Goal: Navigation & Orientation: Find specific page/section

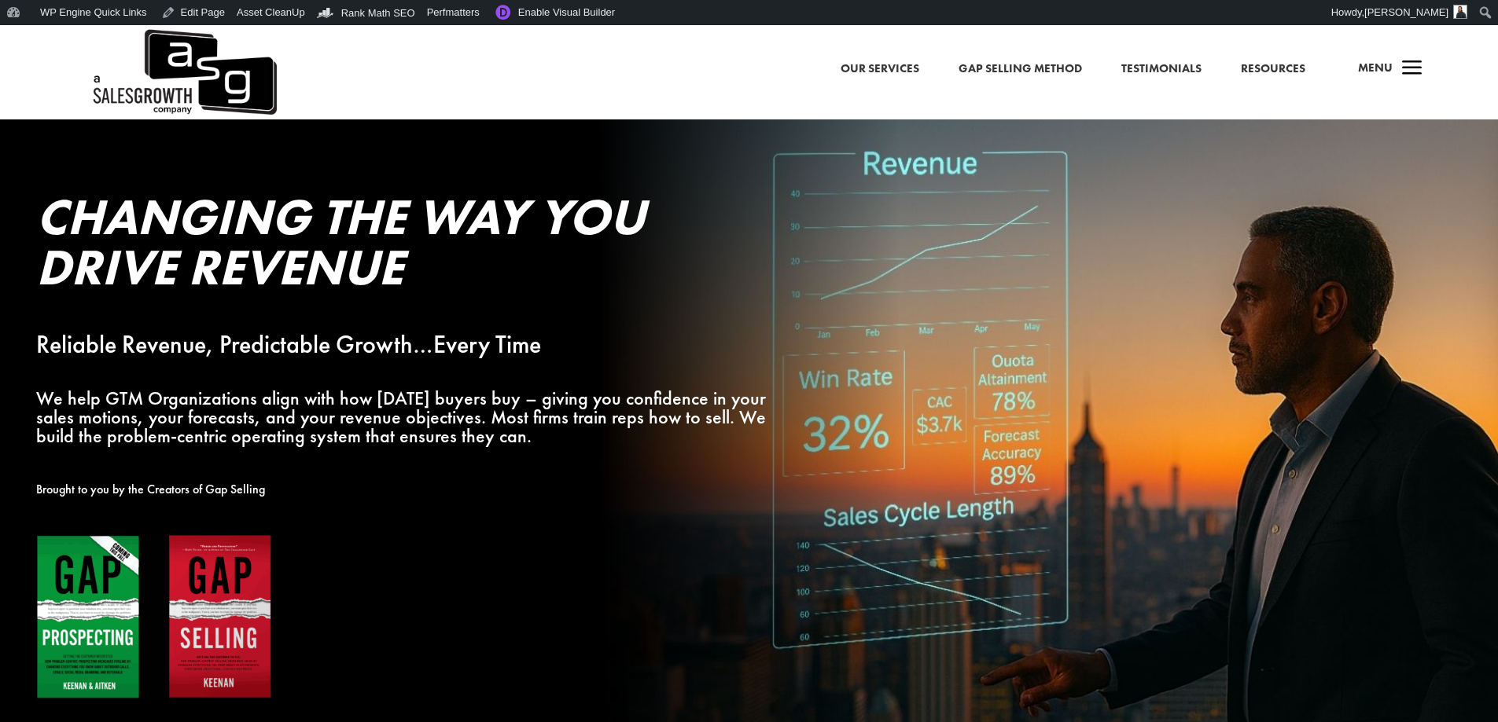
click at [1423, 65] on span "a" at bounding box center [1411, 68] width 31 height 31
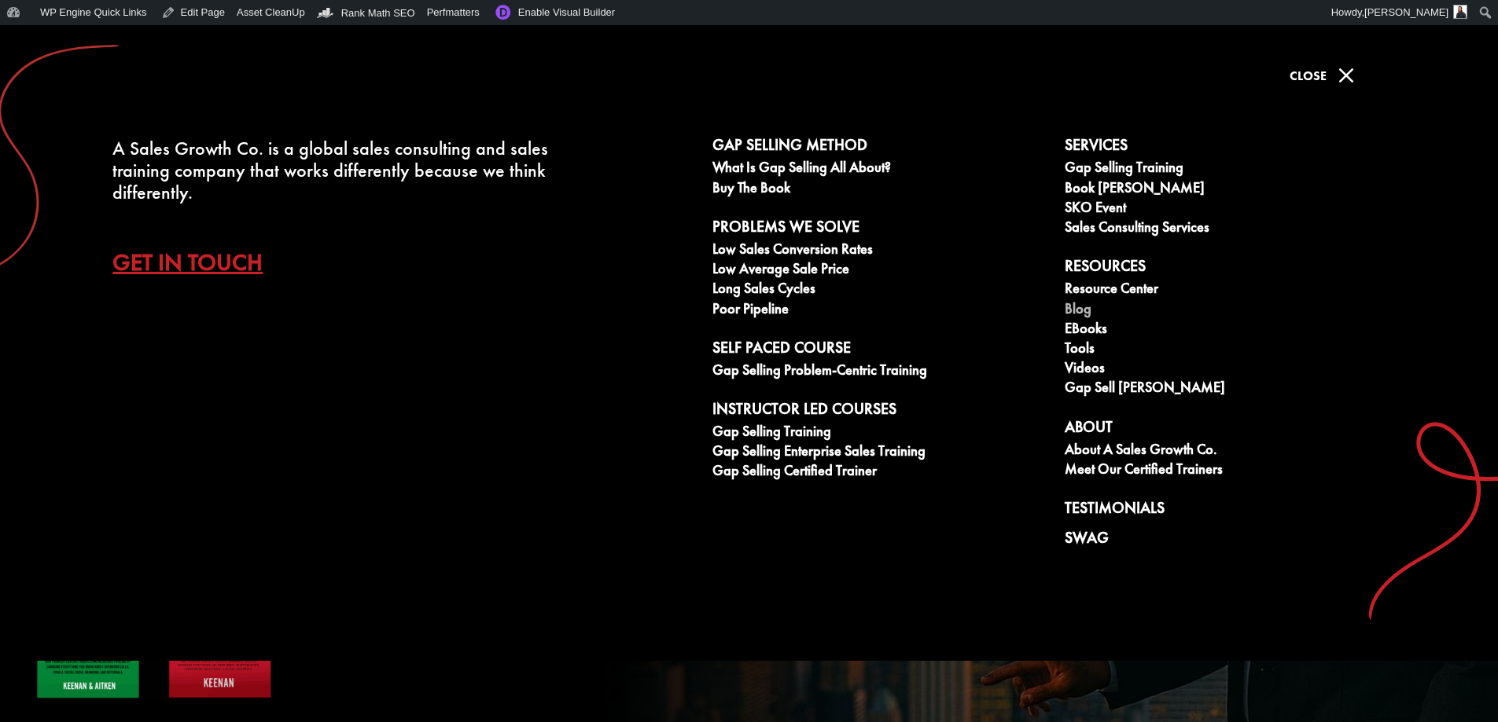
click at [1088, 311] on link "Blog" at bounding box center [1231, 311] width 335 height 20
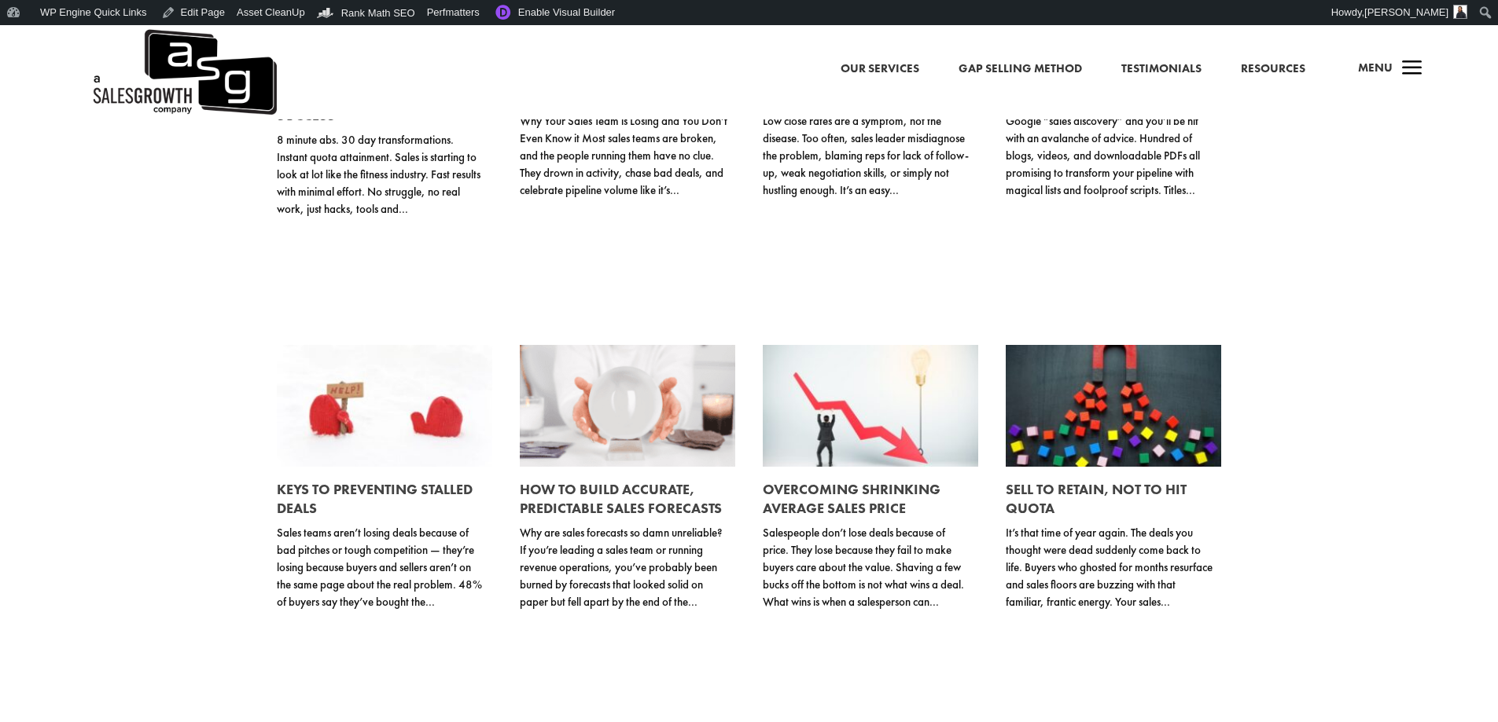
scroll to position [4245, 0]
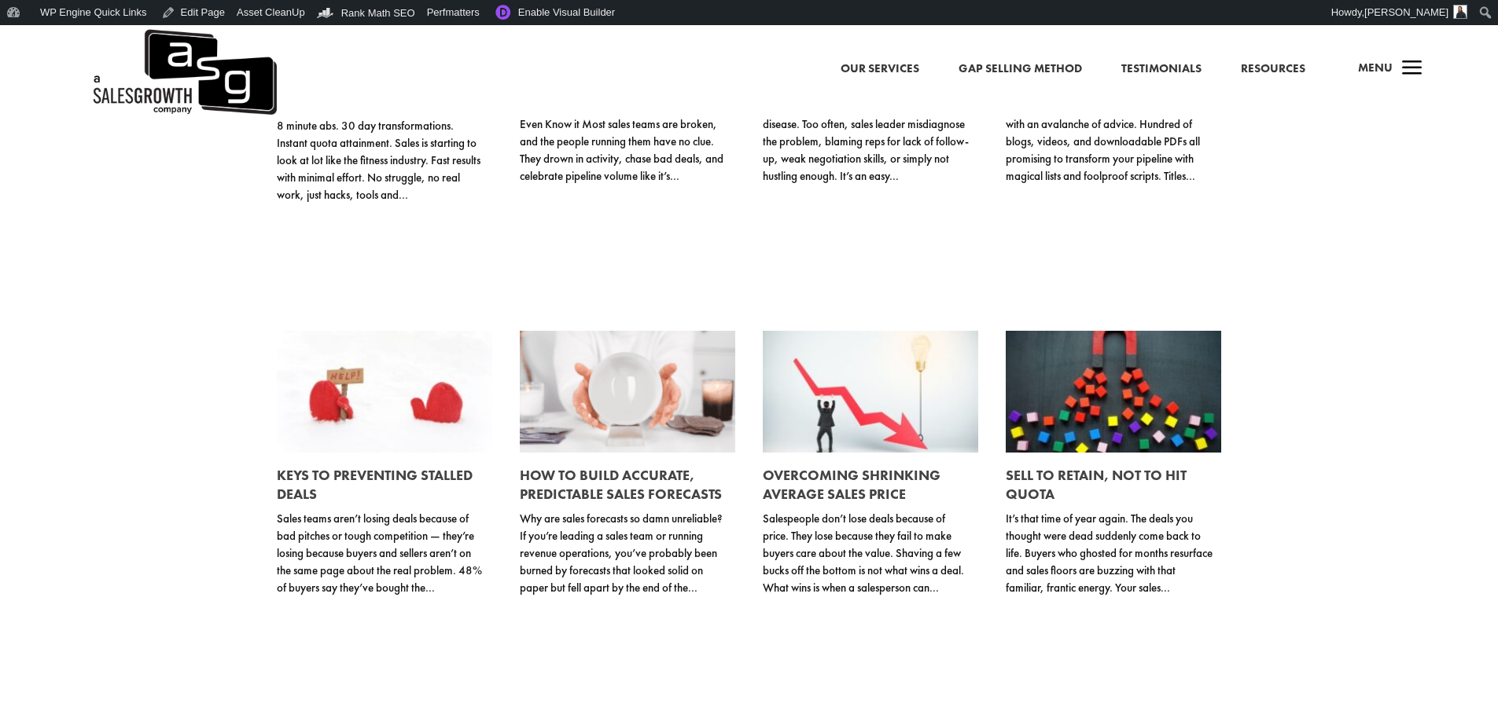
click at [1382, 78] on h4 "Menu" at bounding box center [1375, 72] width 35 height 38
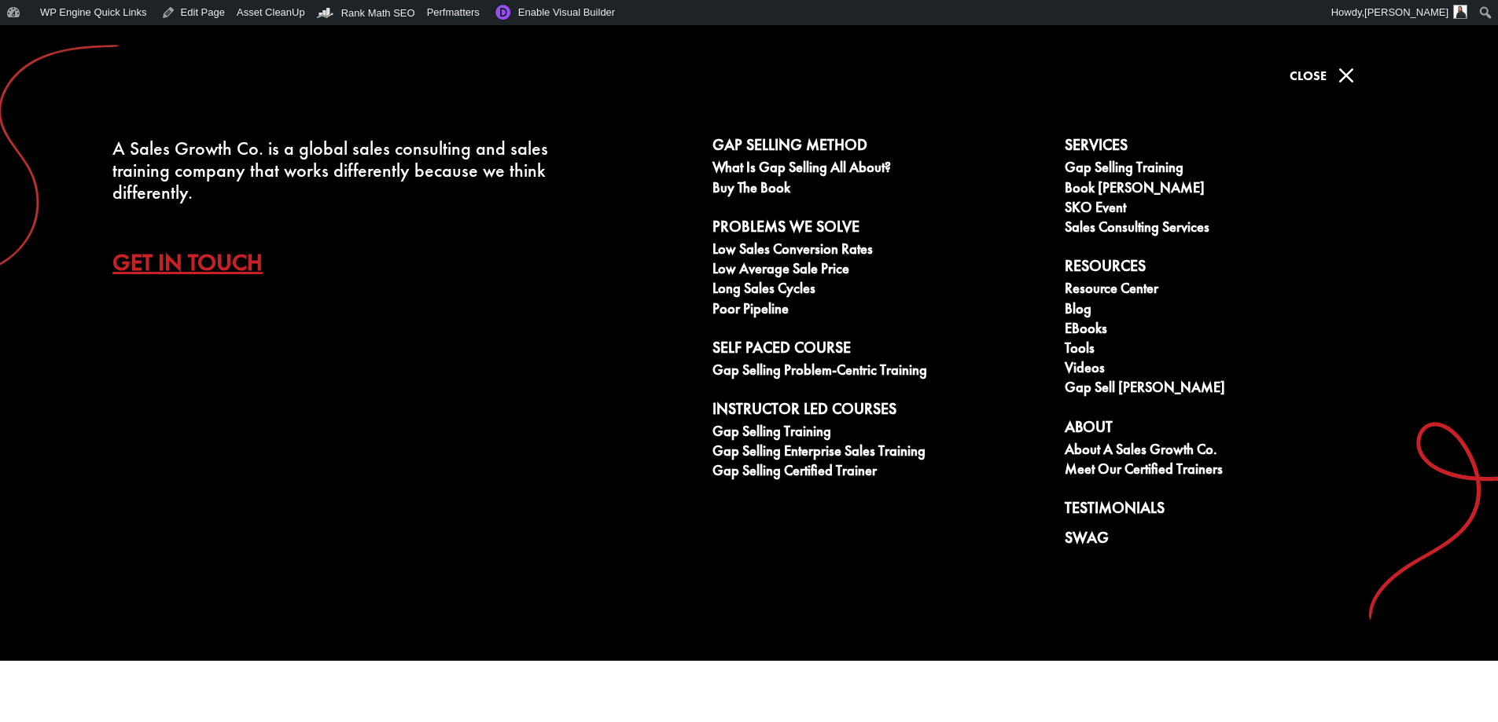
click at [1347, 74] on span "M" at bounding box center [1345, 75] width 31 height 31
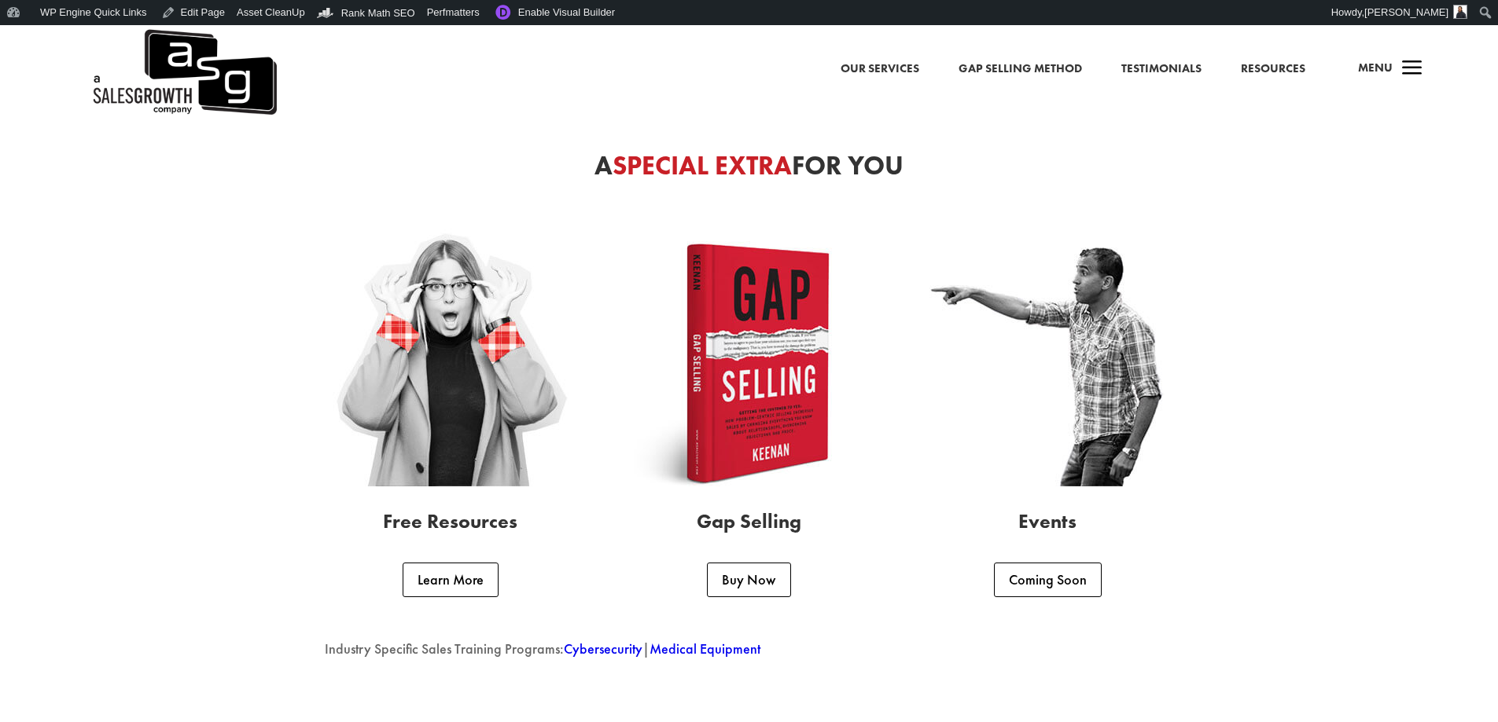
scroll to position [3660, 0]
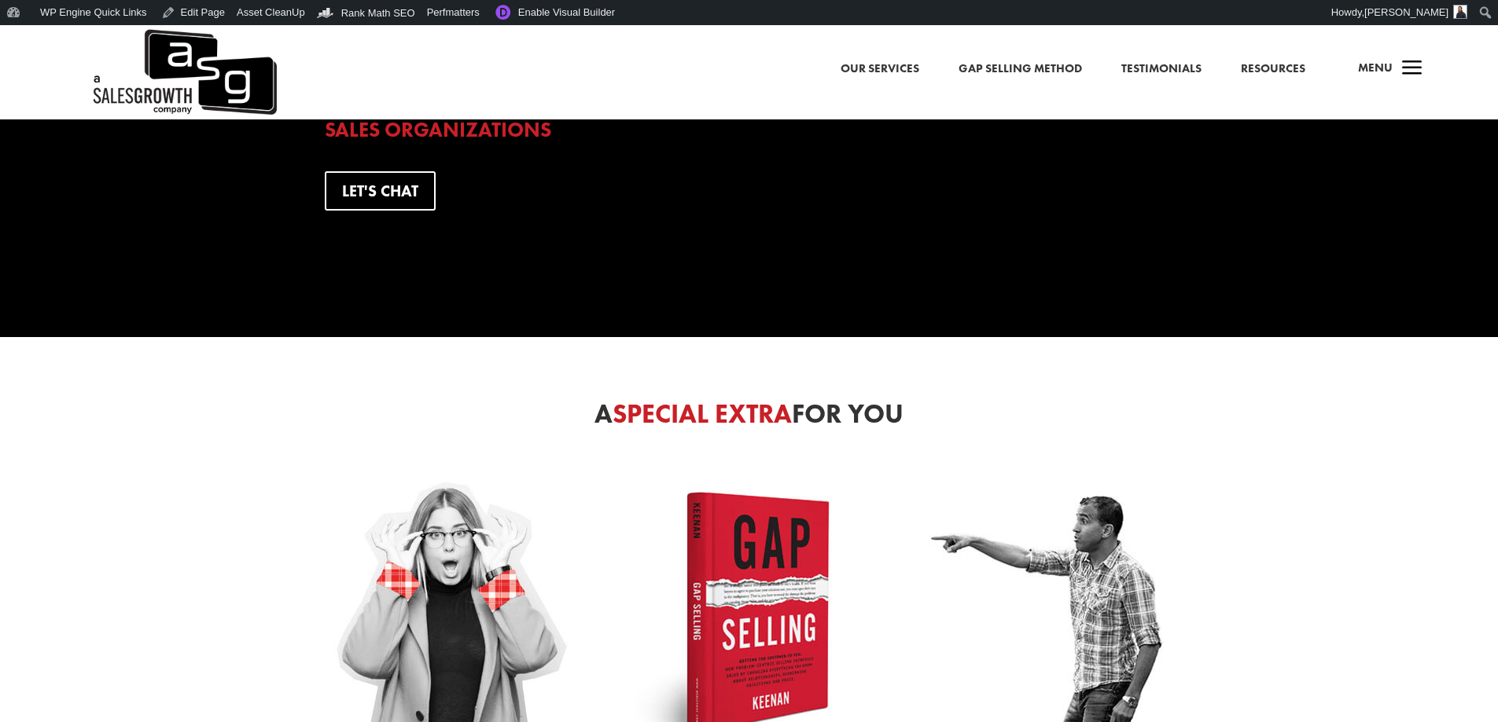
click at [1395, 74] on div "a Menu" at bounding box center [1383, 72] width 75 height 38
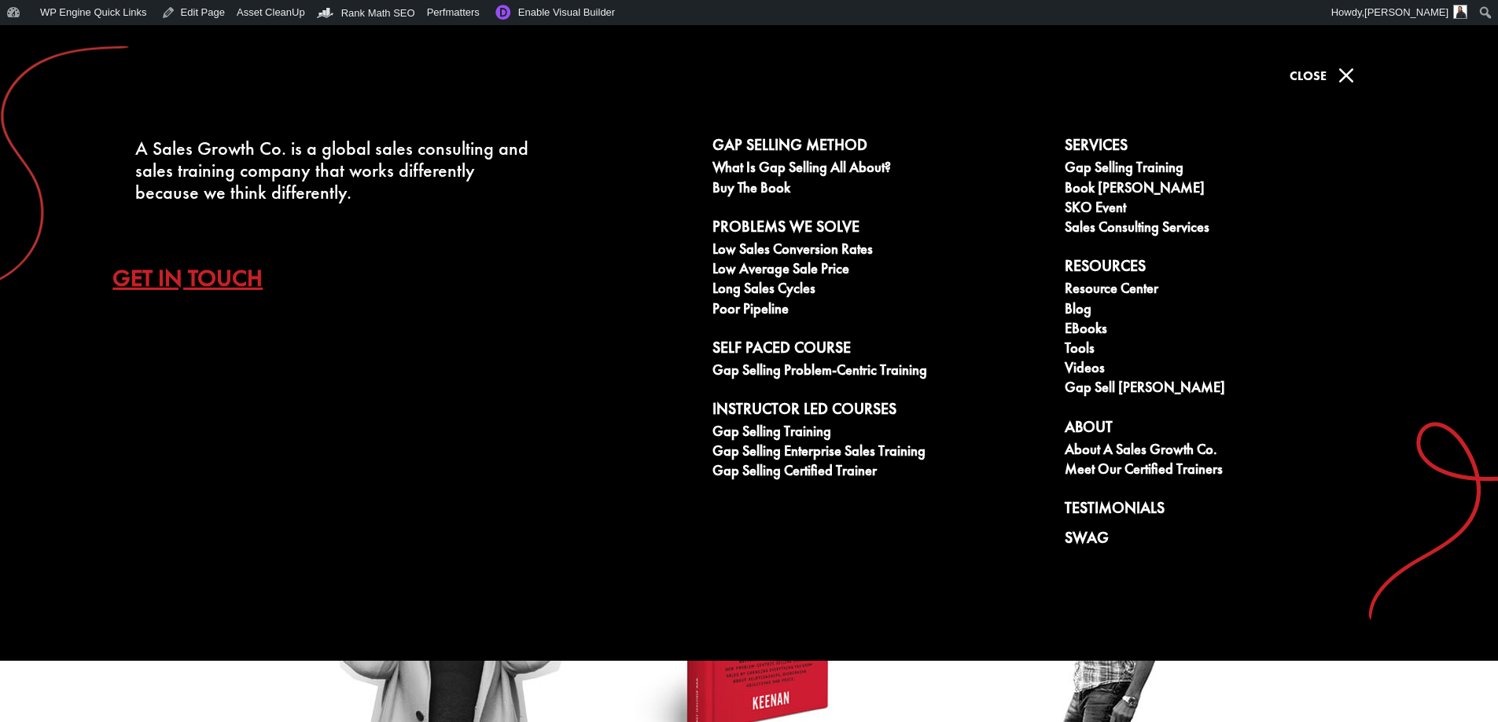
click at [1333, 68] on span "M" at bounding box center [1345, 75] width 31 height 31
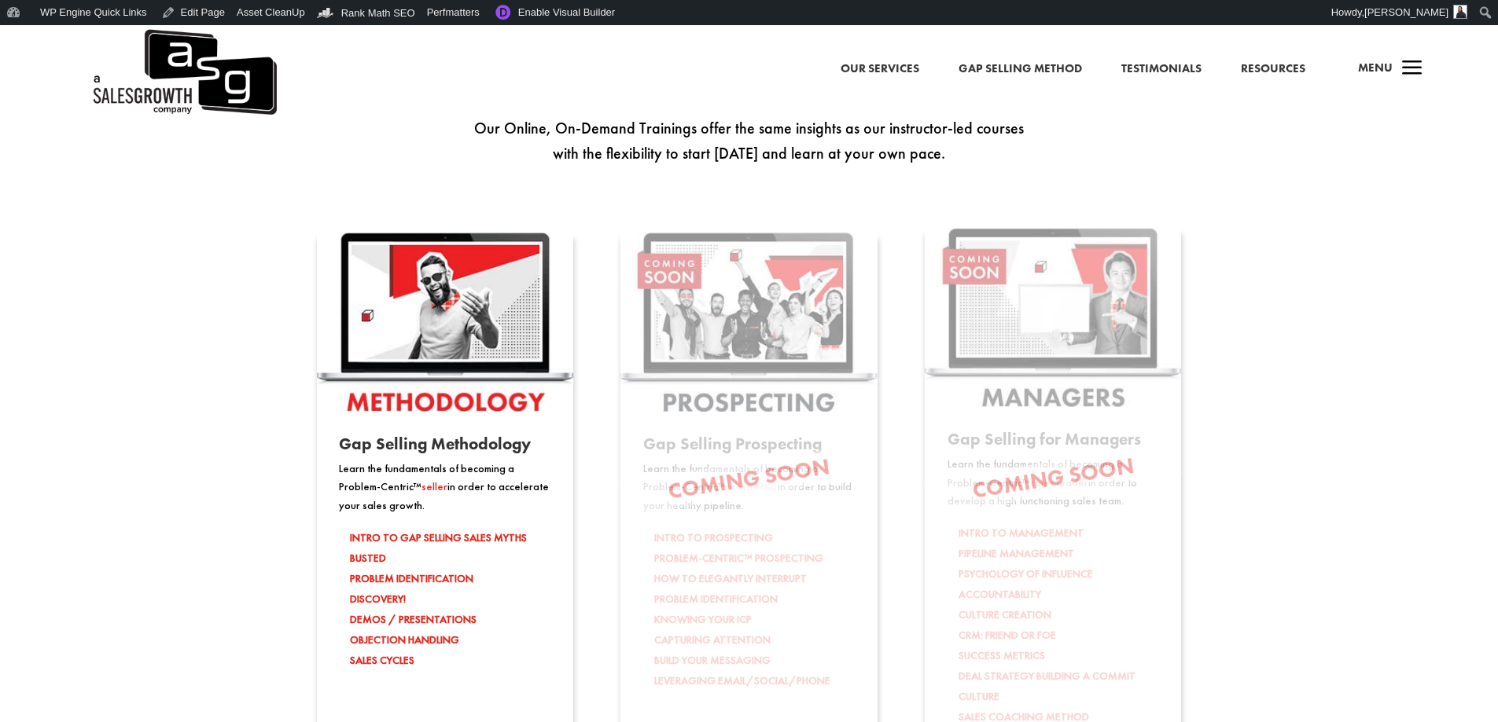
scroll to position [2245, 0]
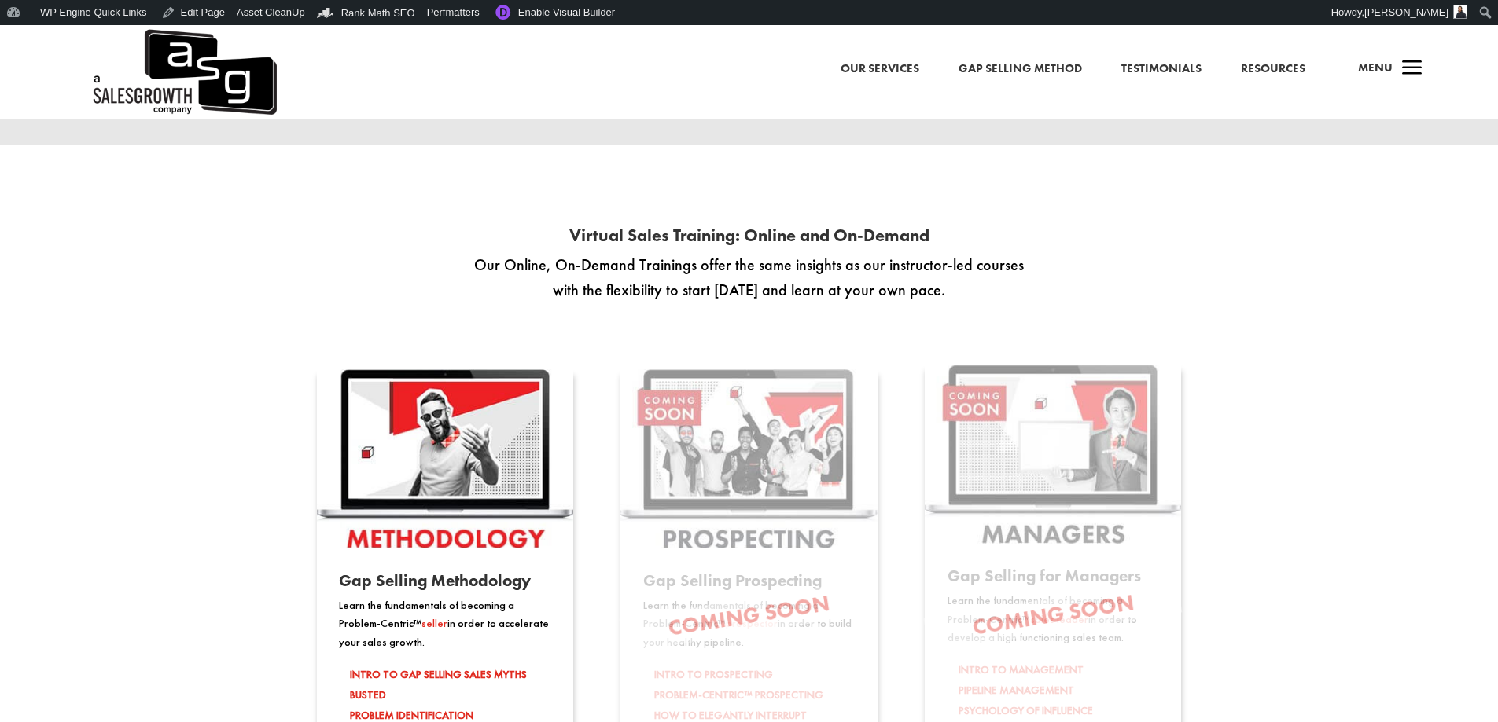
click at [1406, 68] on span "a" at bounding box center [1411, 68] width 31 height 31
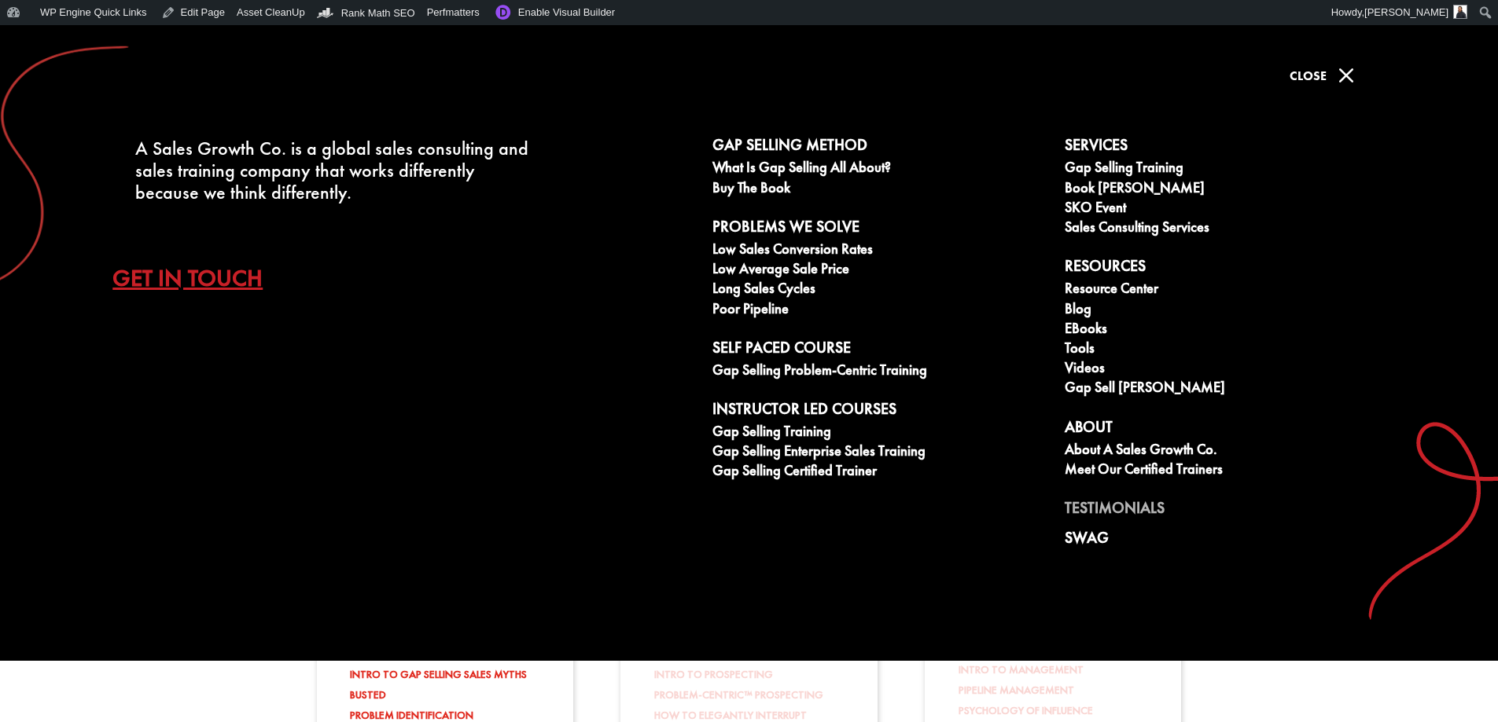
click at [1094, 505] on link "Testimonials" at bounding box center [1231, 511] width 335 height 24
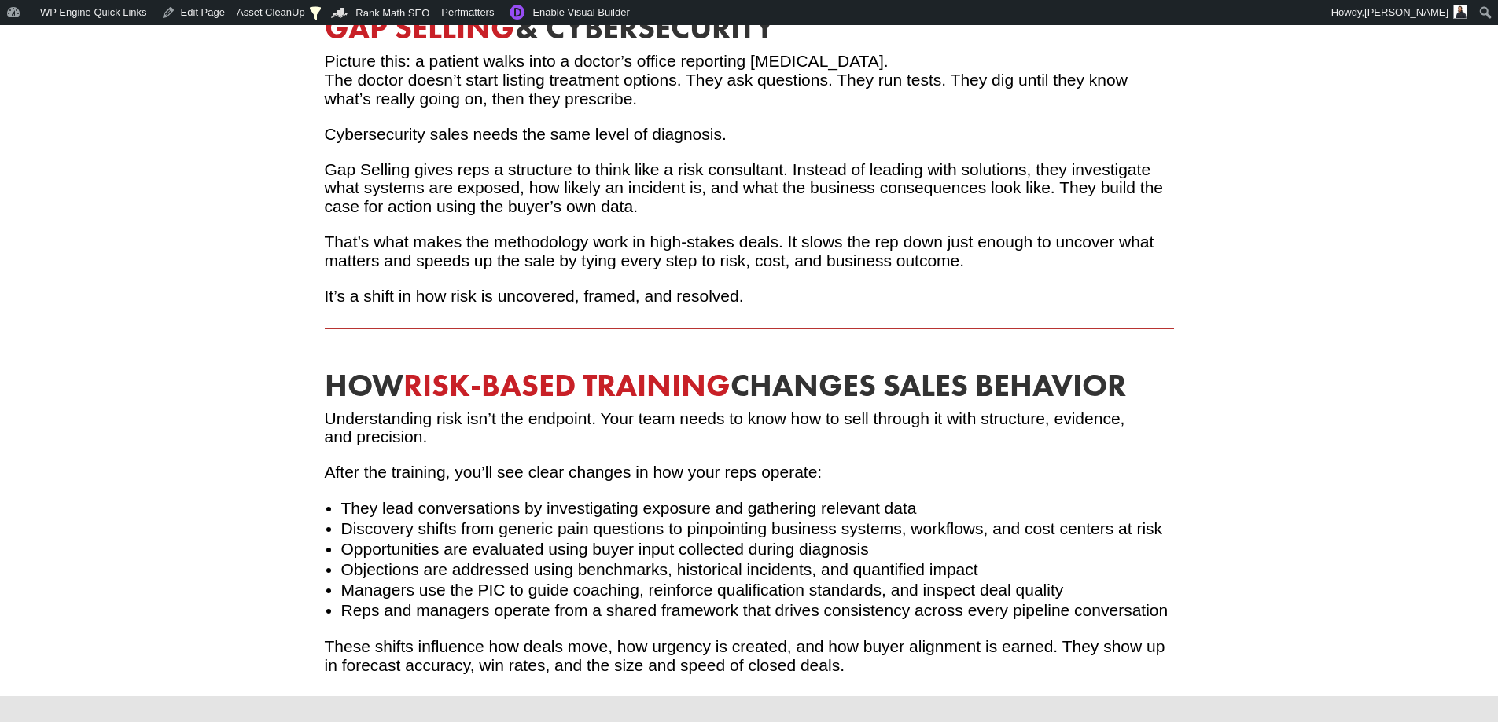
scroll to position [2909, 0]
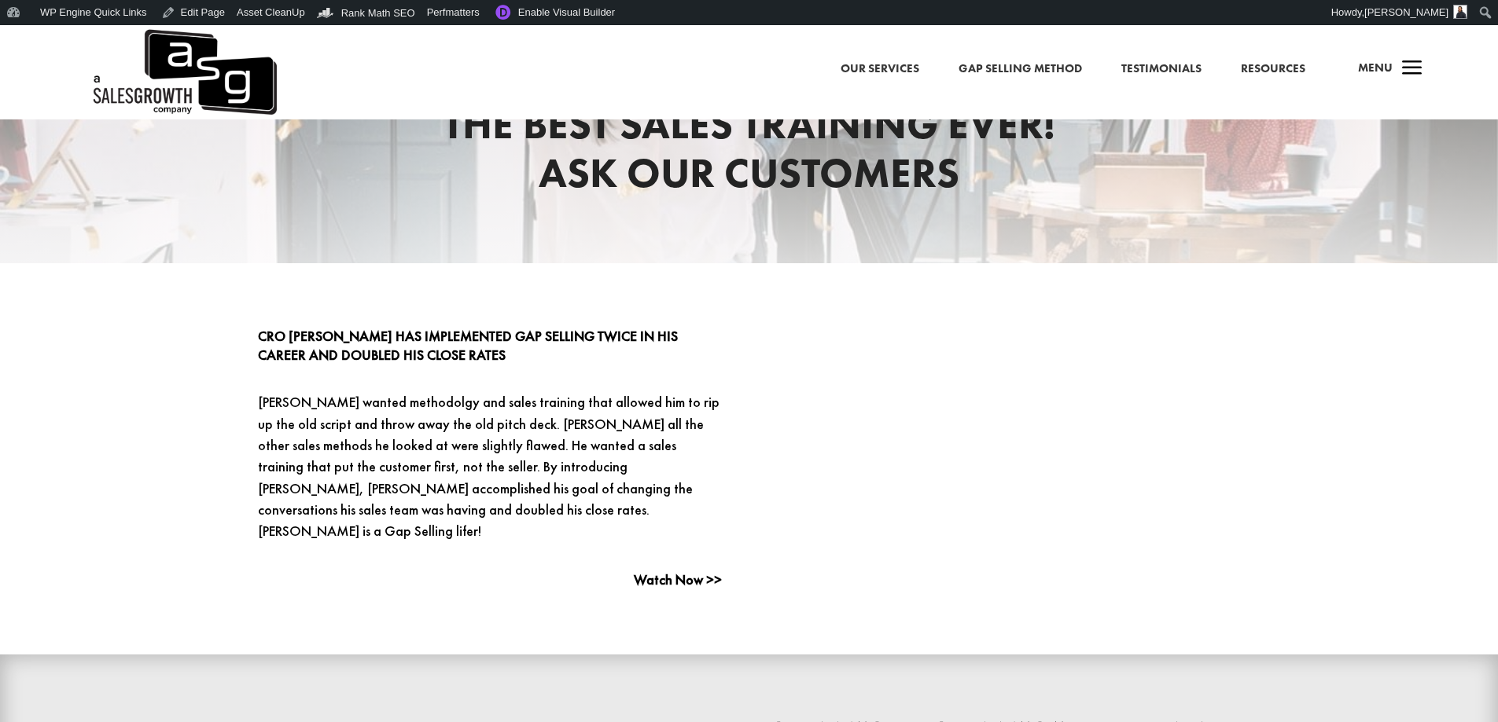
scroll to position [393, 0]
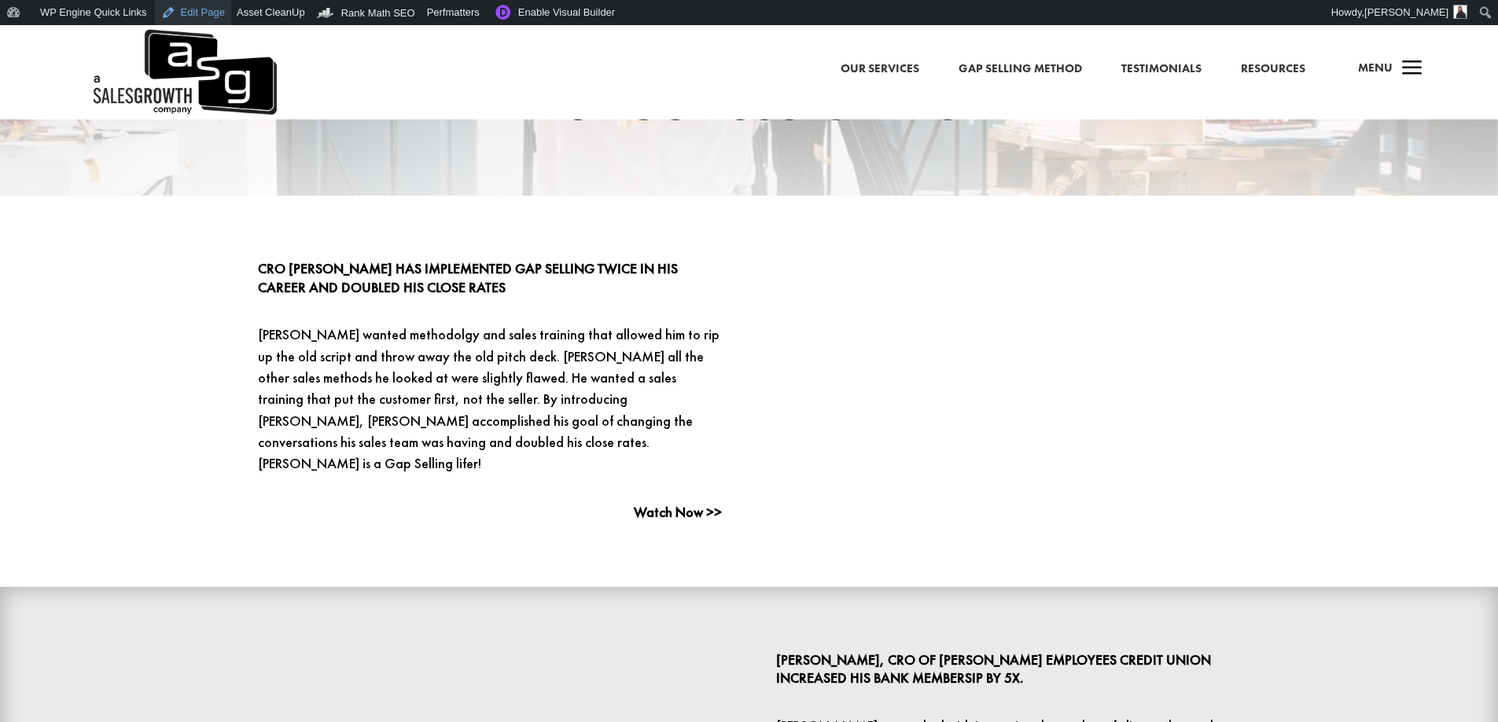
click at [174, 5] on link "Edit Page" at bounding box center [193, 12] width 76 height 25
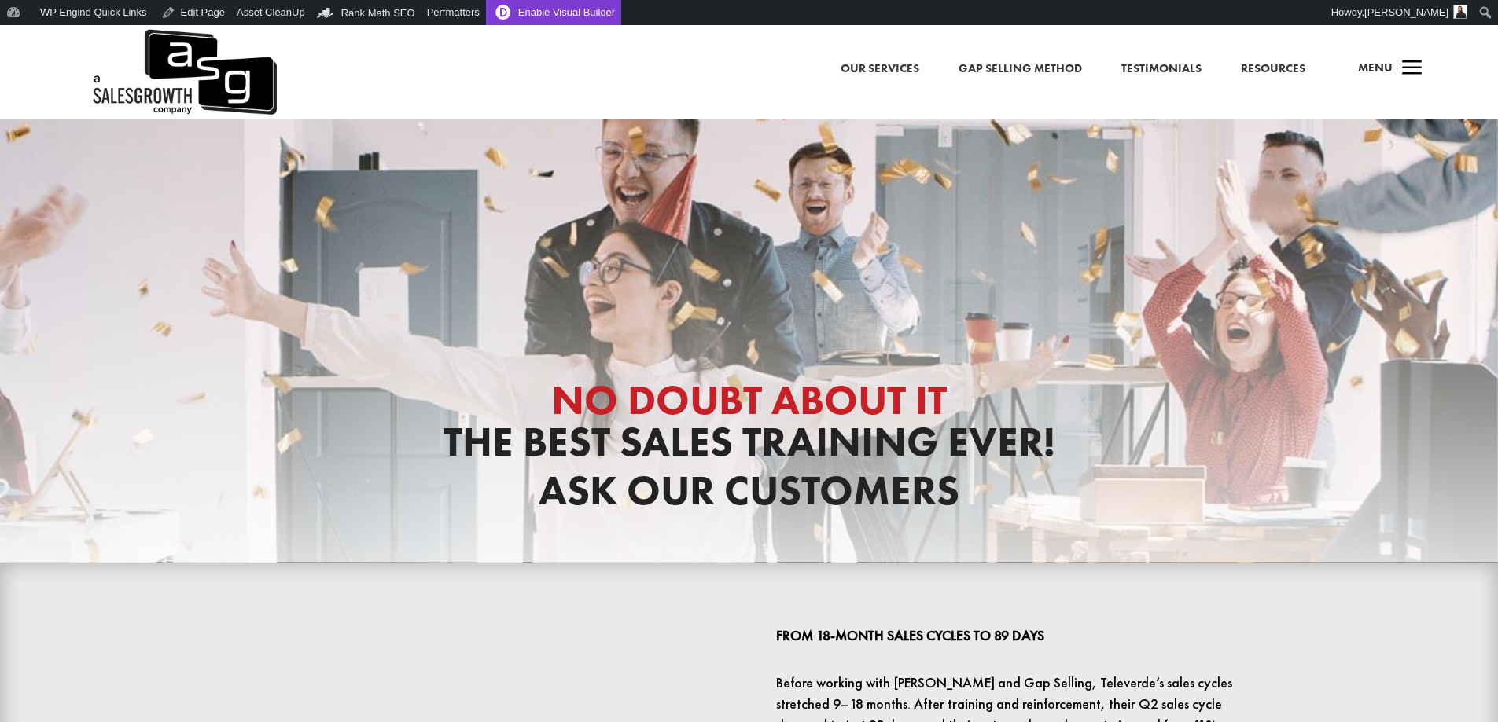
click at [549, 13] on link "Enable Visual Builder" at bounding box center [553, 12] width 135 height 25
